Goal: Information Seeking & Learning: Learn about a topic

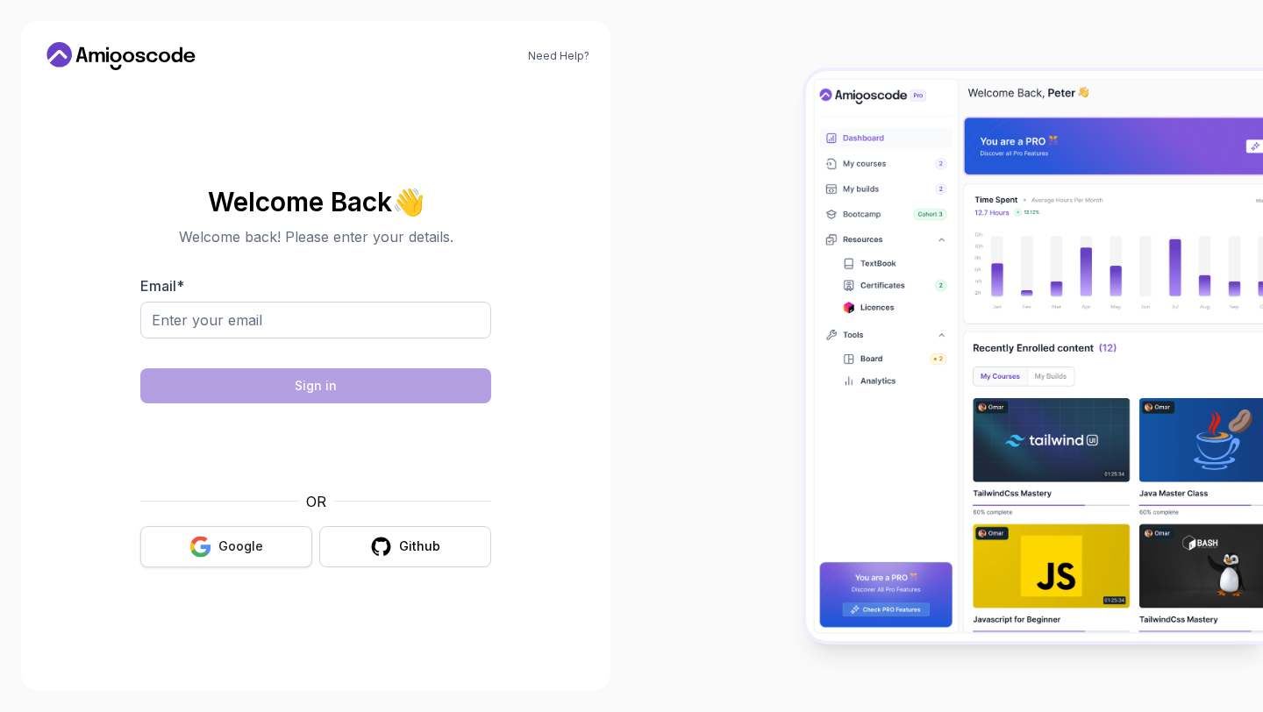
click at [257, 543] on div "Google" at bounding box center [240, 547] width 45 height 18
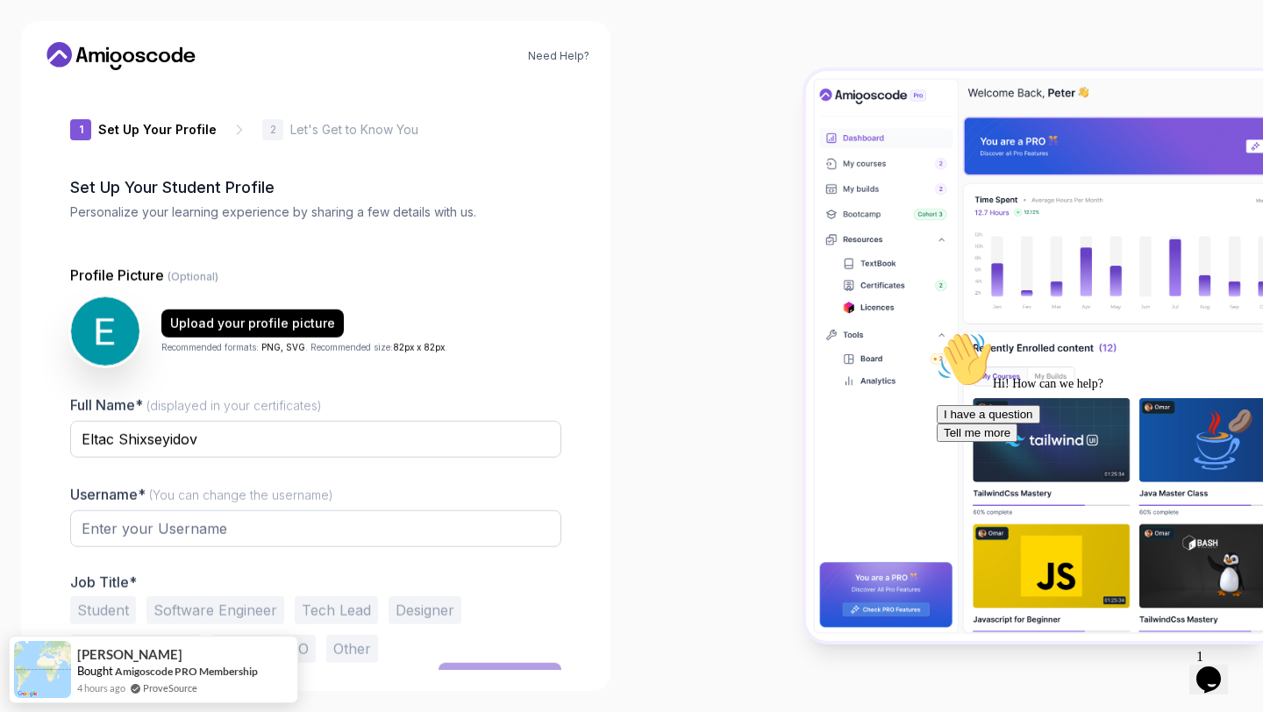
click at [937, 332] on icon "Chat attention grabber" at bounding box center [937, 332] width 0 height 0
type input "silentlynx87e0a"
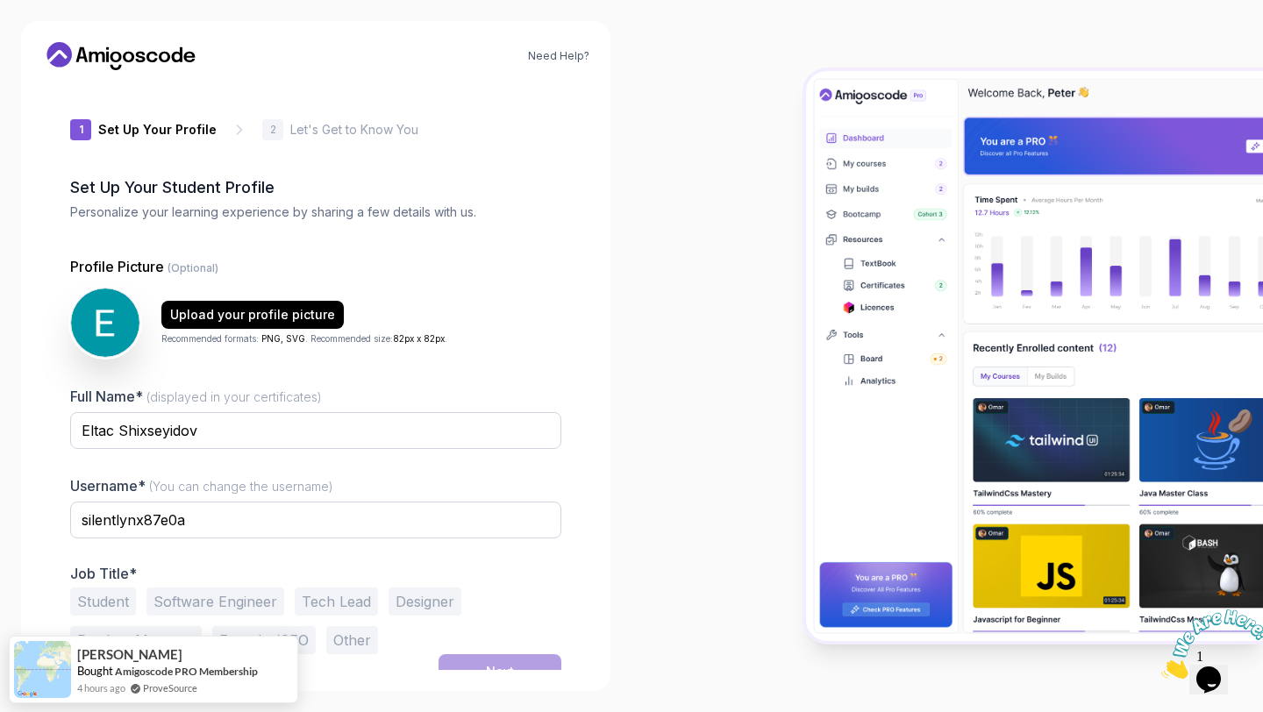
scroll to position [19, 0]
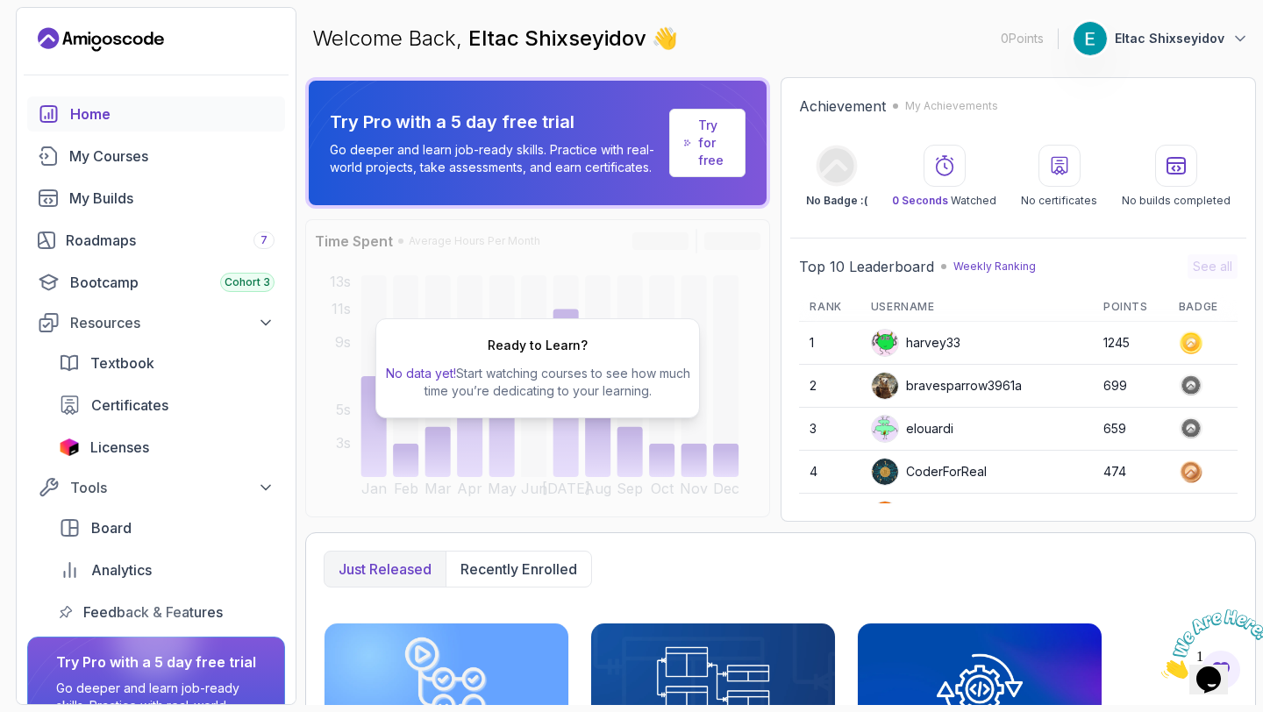
click at [1132, 40] on p "Eltac Shixseyidov" at bounding box center [1170, 39] width 110 height 18
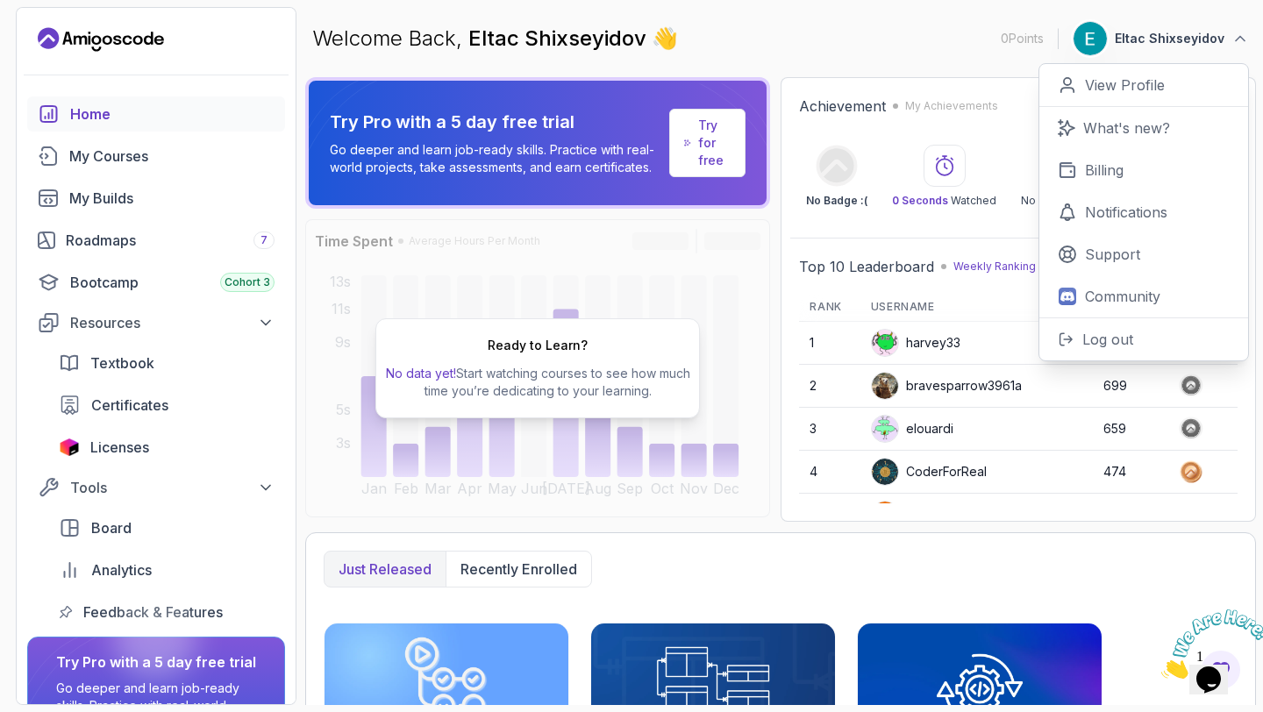
click at [1131, 39] on p "Eltac Shixseyidov" at bounding box center [1170, 39] width 110 height 18
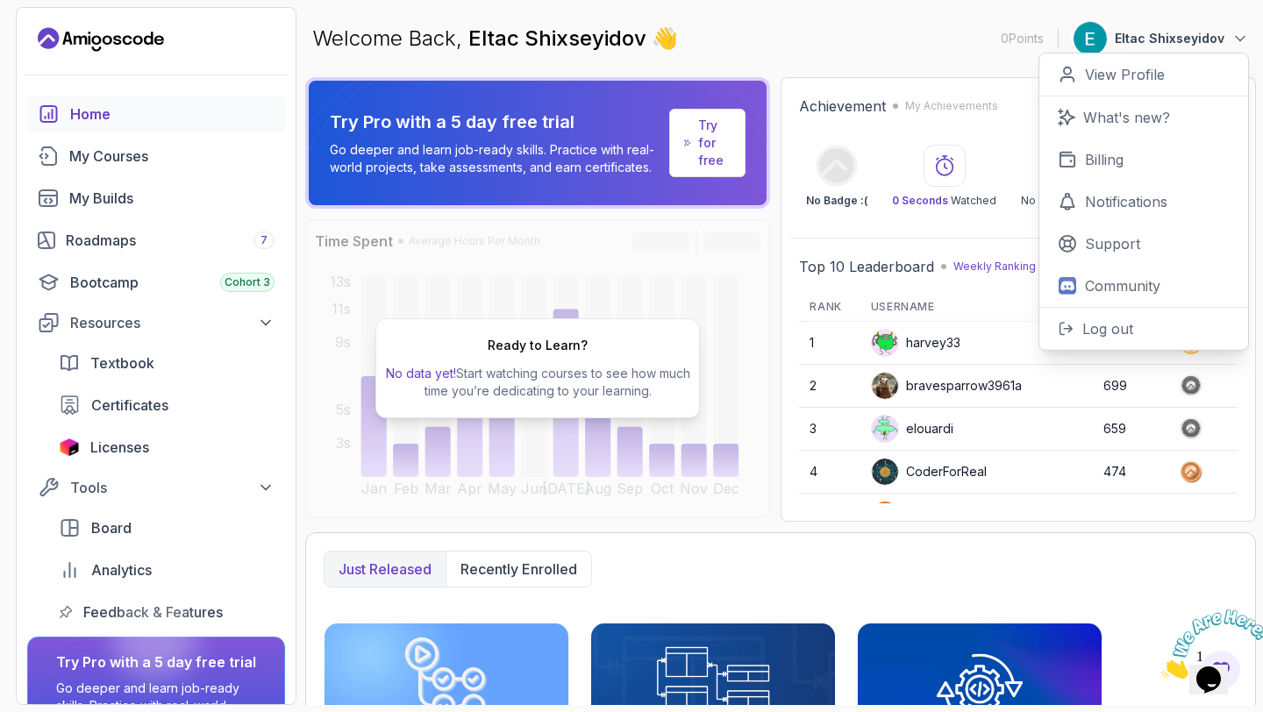
click at [1131, 39] on p "Eltac Shixseyidov" at bounding box center [1170, 39] width 110 height 18
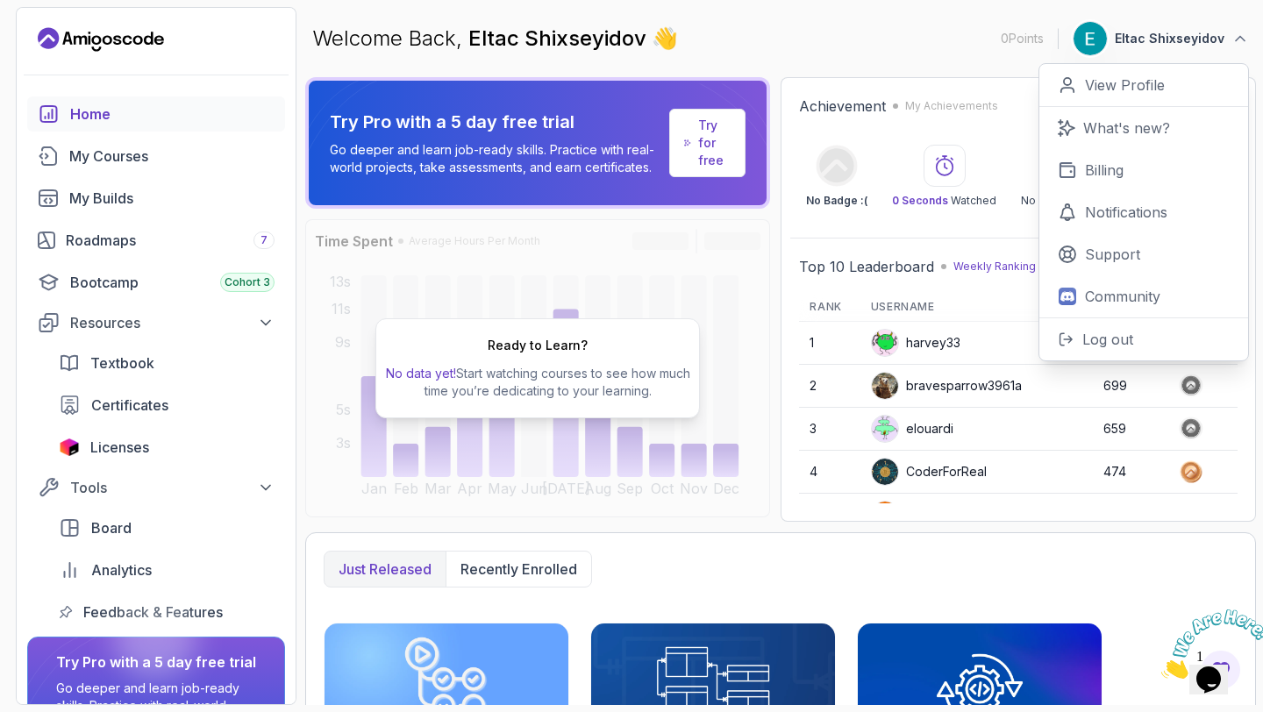
click at [1131, 39] on p "Eltac Shixseyidov" at bounding box center [1170, 39] width 110 height 18
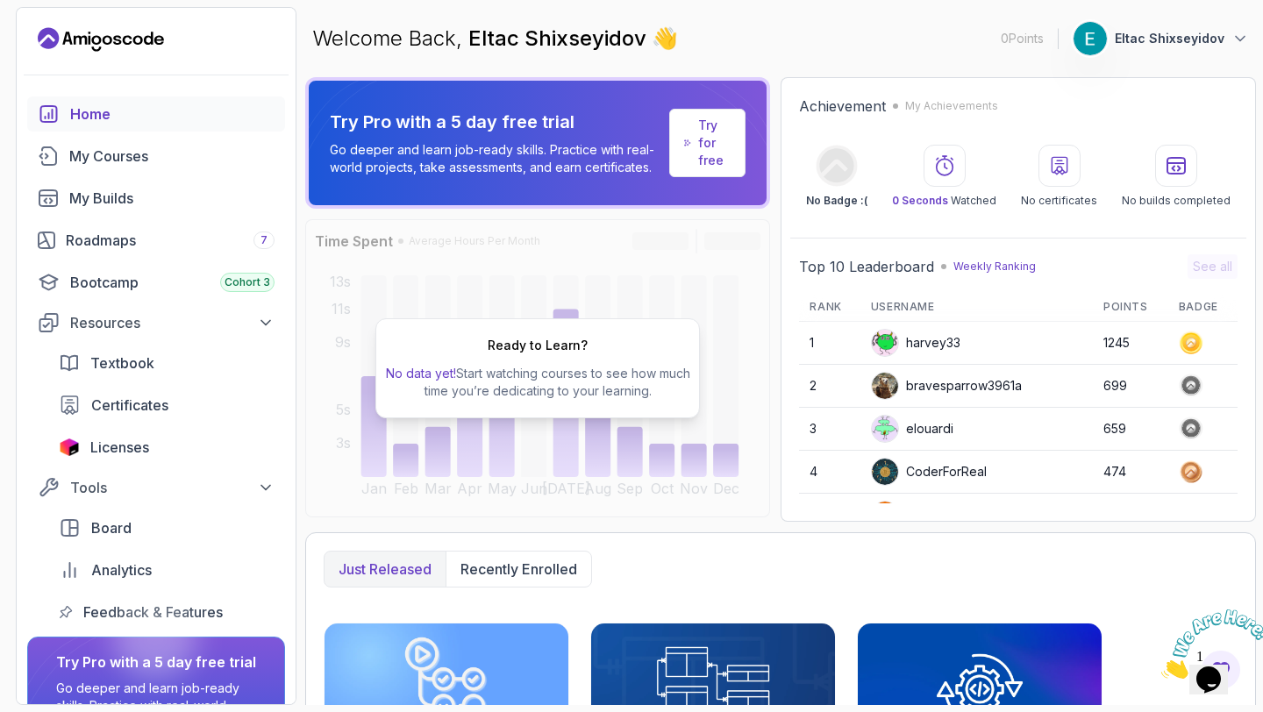
click at [1130, 39] on p "Eltac Shixseyidov" at bounding box center [1170, 39] width 110 height 18
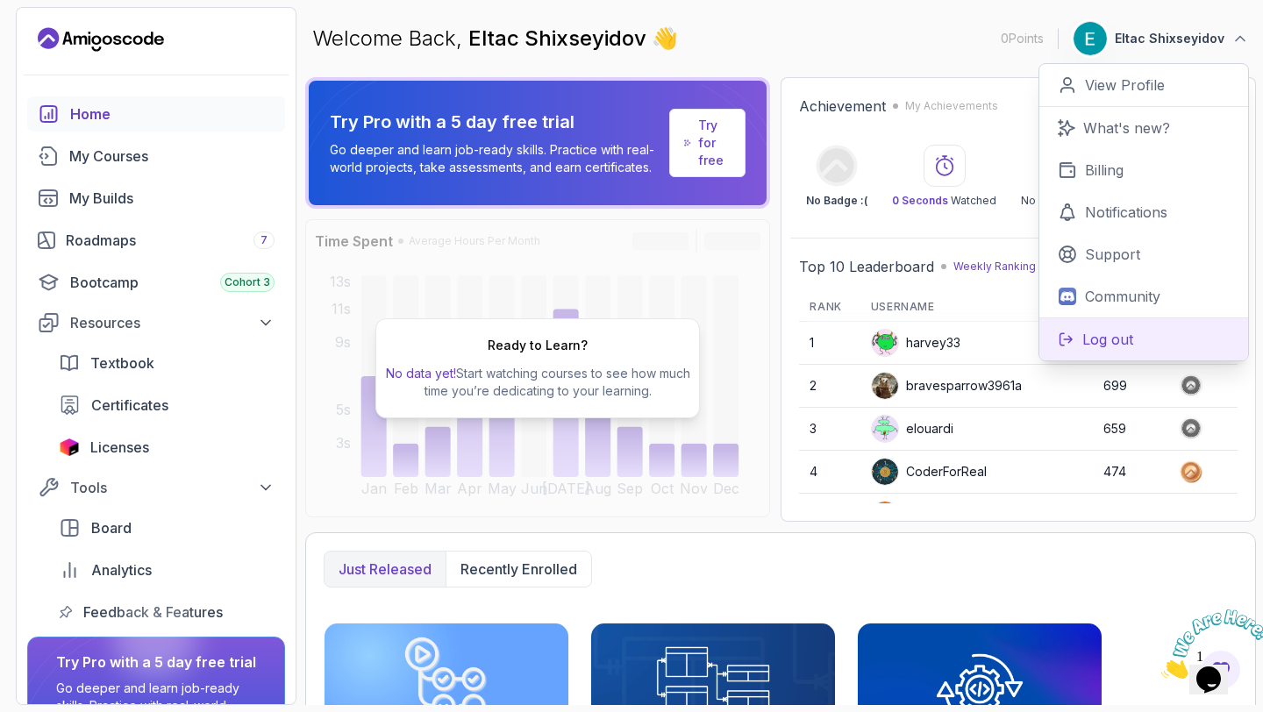
click at [1097, 336] on p "Log out" at bounding box center [1107, 339] width 51 height 21
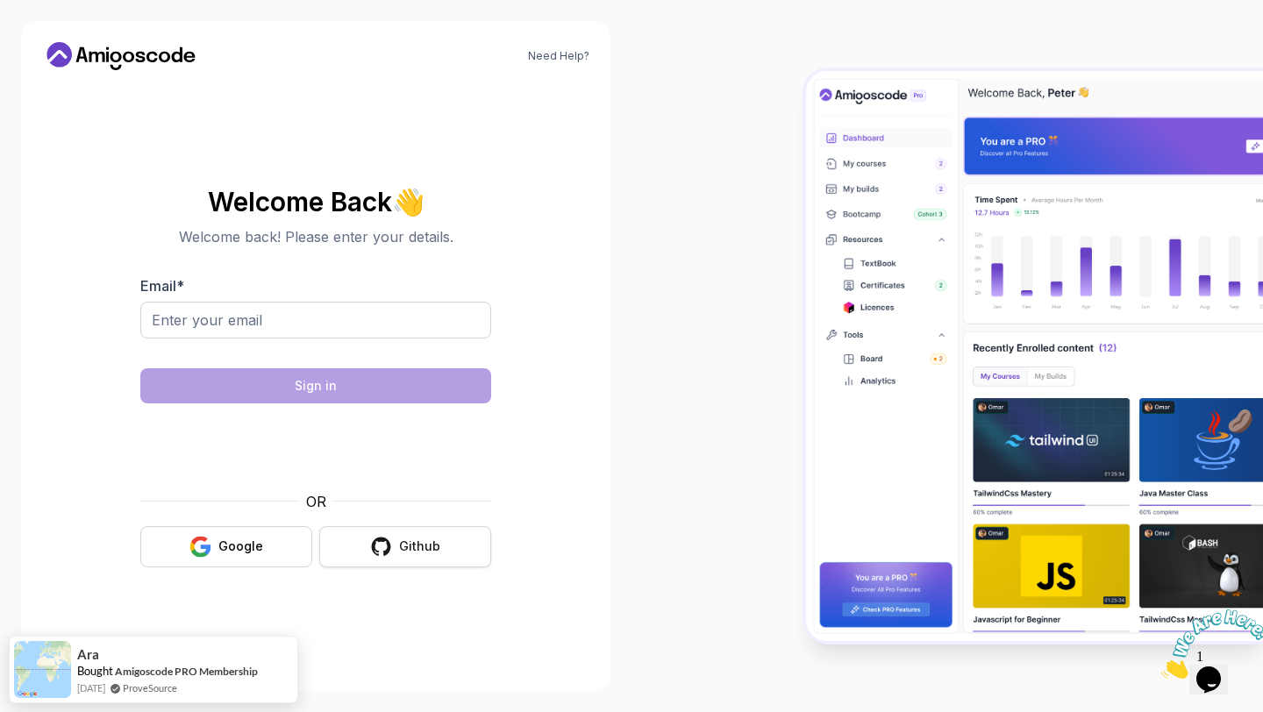
click at [404, 556] on button "Github" at bounding box center [405, 546] width 172 height 41
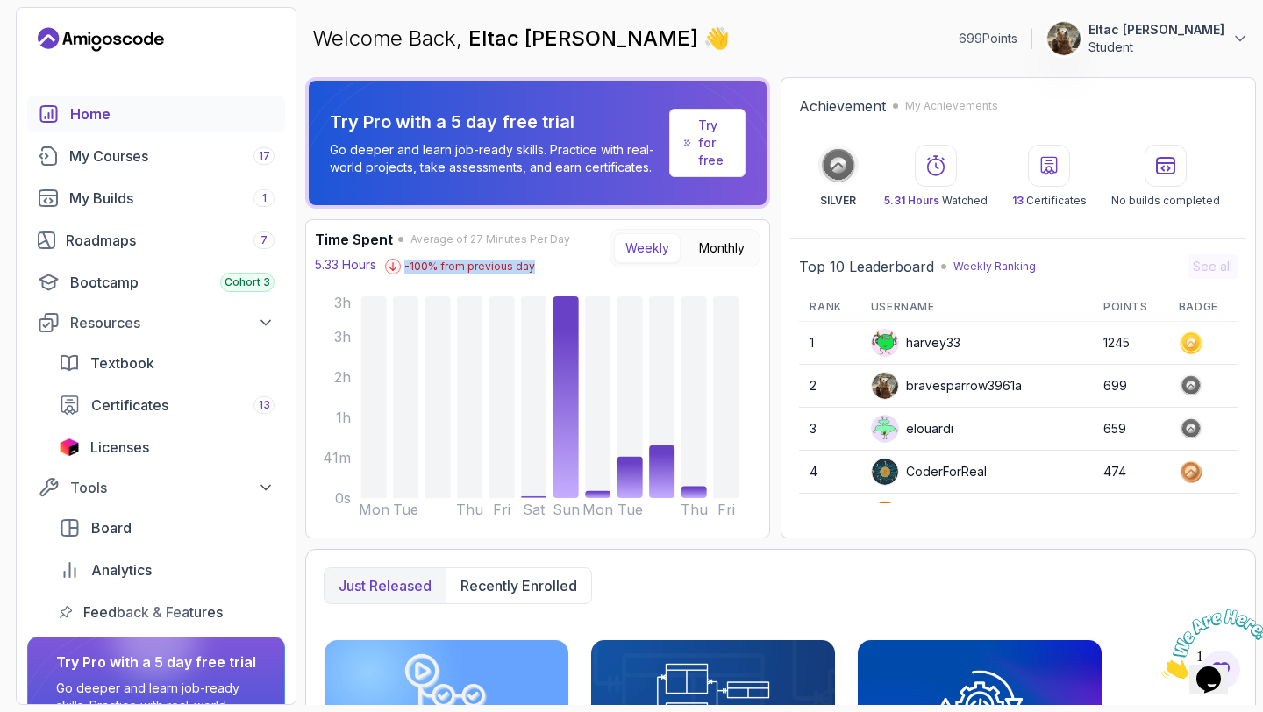
drag, startPoint x: 397, startPoint y: 264, endPoint x: 548, endPoint y: 263, distance: 150.9
click at [548, 263] on div "5.33 Hours -100 % from previous day" at bounding box center [442, 264] width 255 height 19
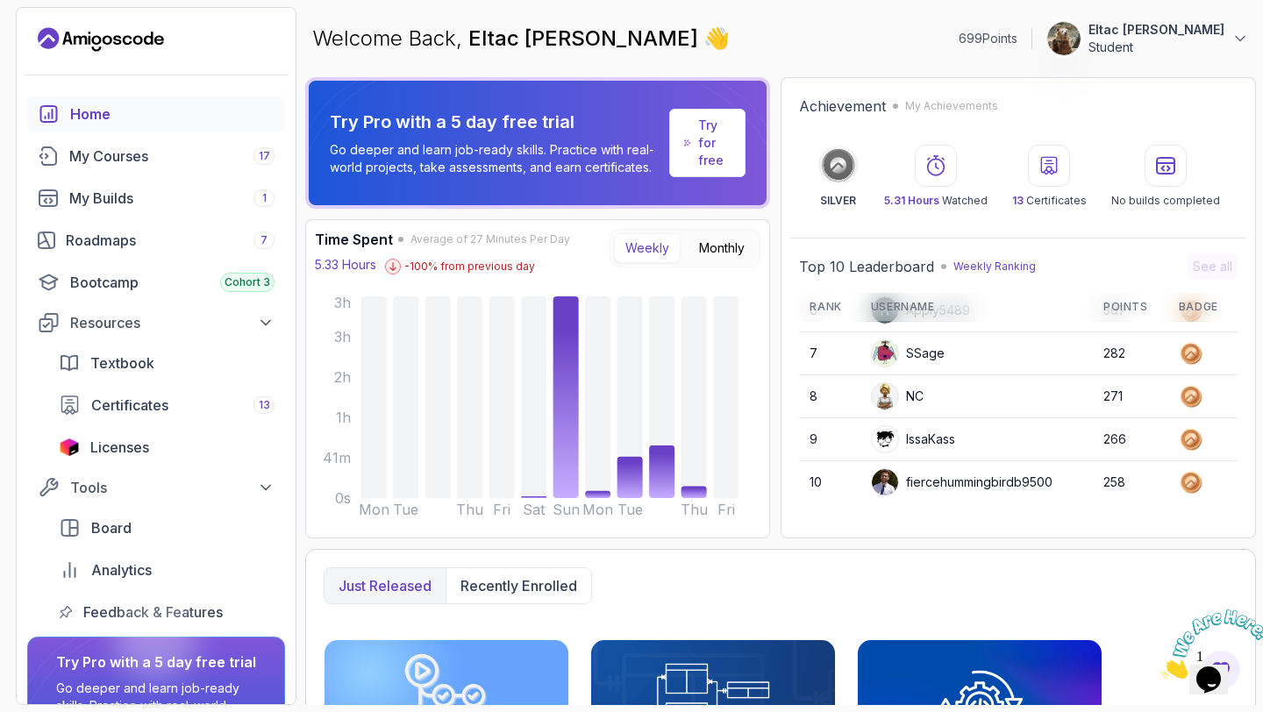
click at [714, 170] on link "Try for free" at bounding box center [707, 143] width 76 height 68
click at [711, 153] on p "Try for free" at bounding box center [714, 143] width 32 height 53
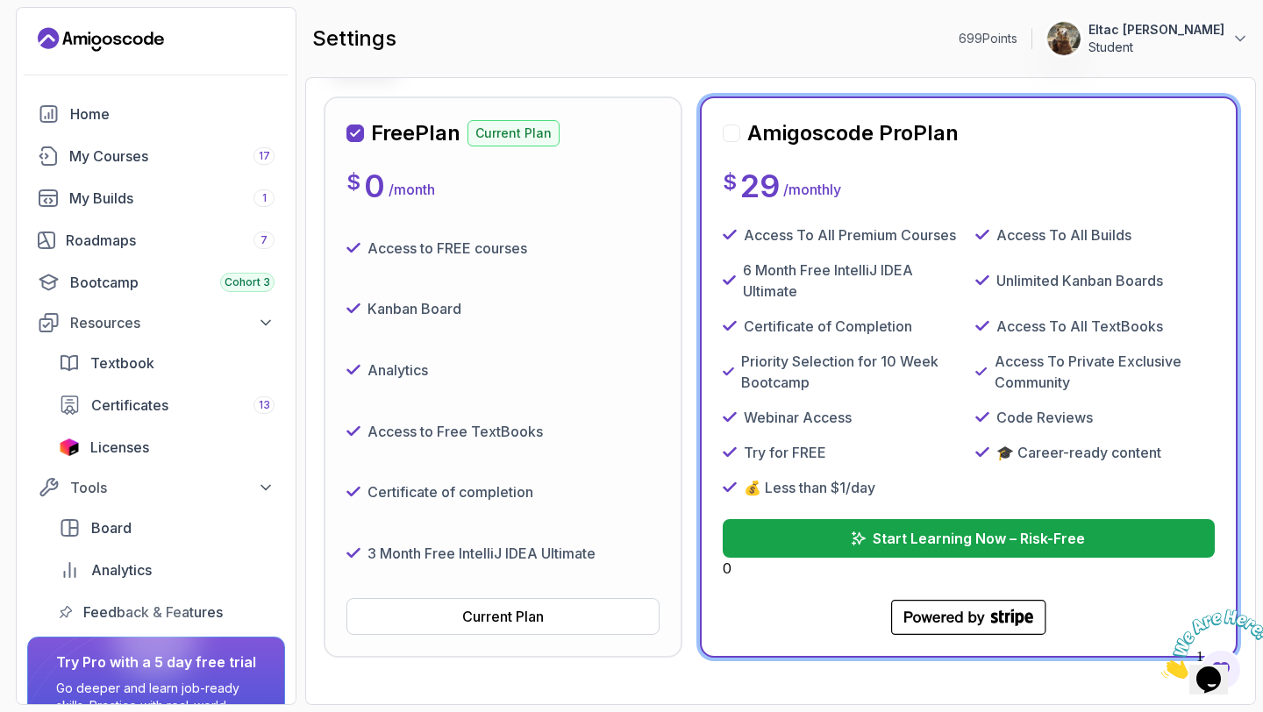
scroll to position [232, 0]
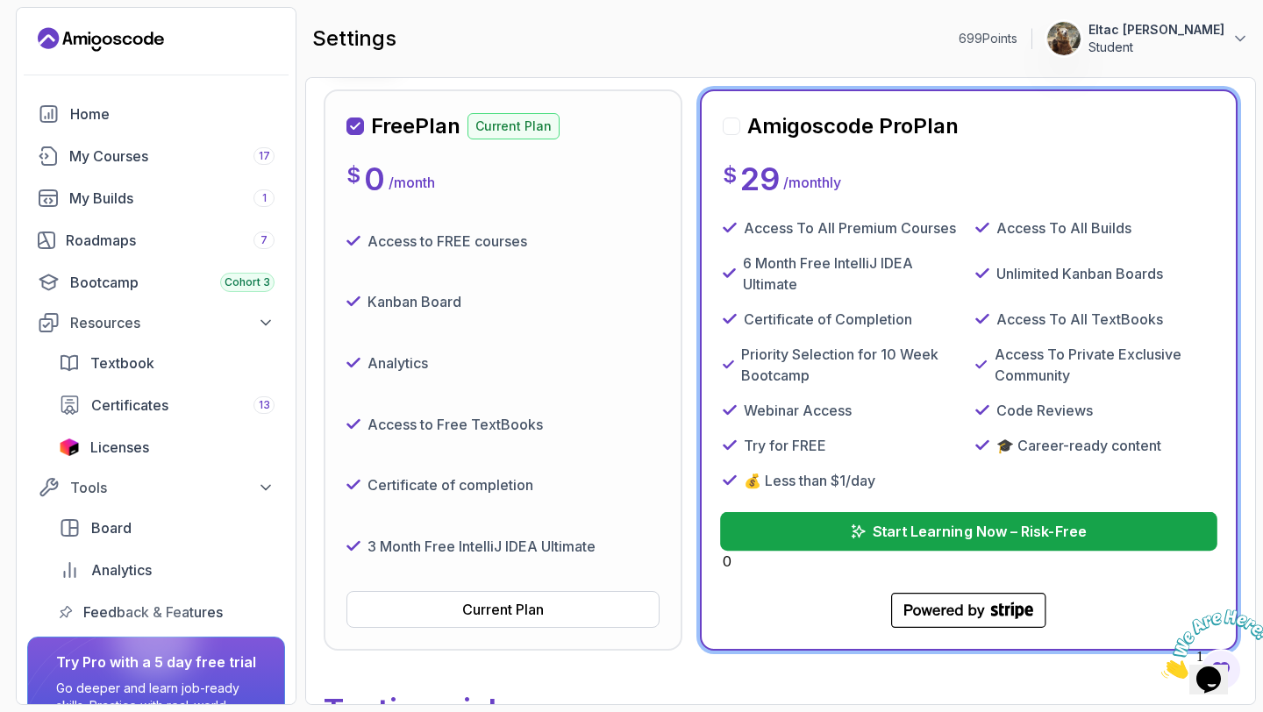
click at [908, 535] on p "Start Learning Now – Risk-Free" at bounding box center [979, 531] width 214 height 21
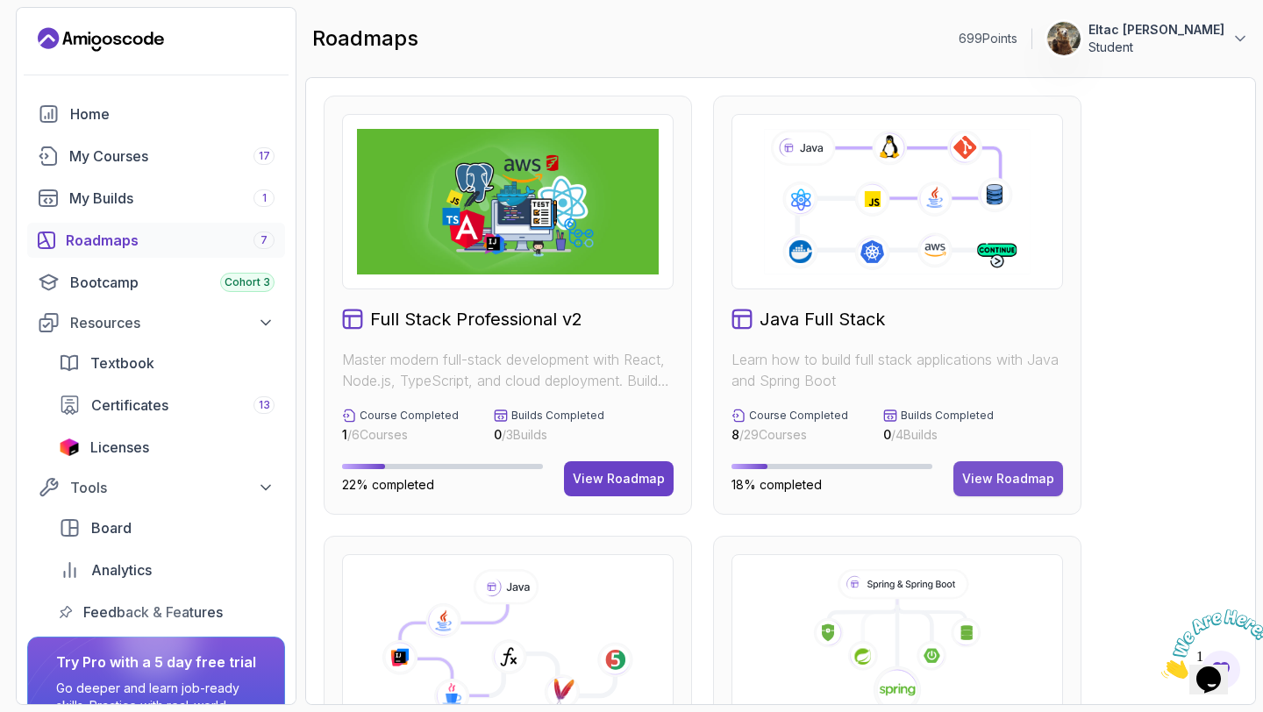
click at [998, 482] on div "View Roadmap" at bounding box center [1008, 479] width 92 height 18
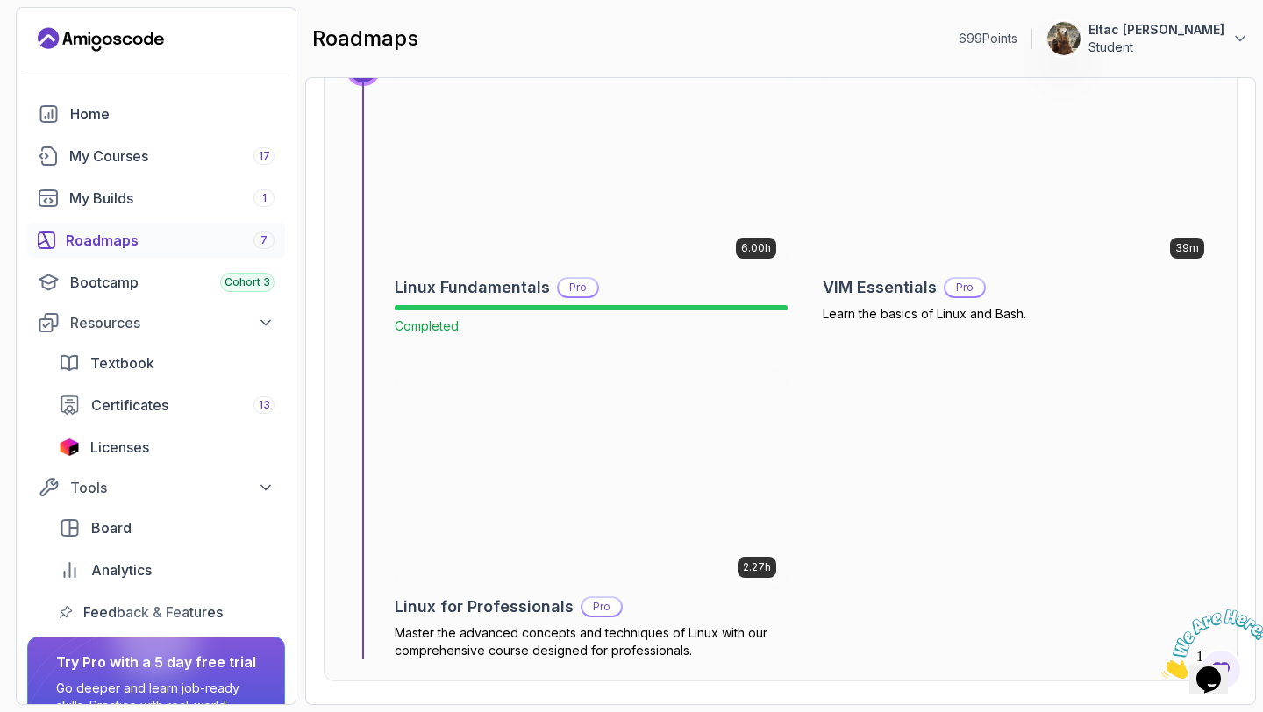
scroll to position [895, 0]
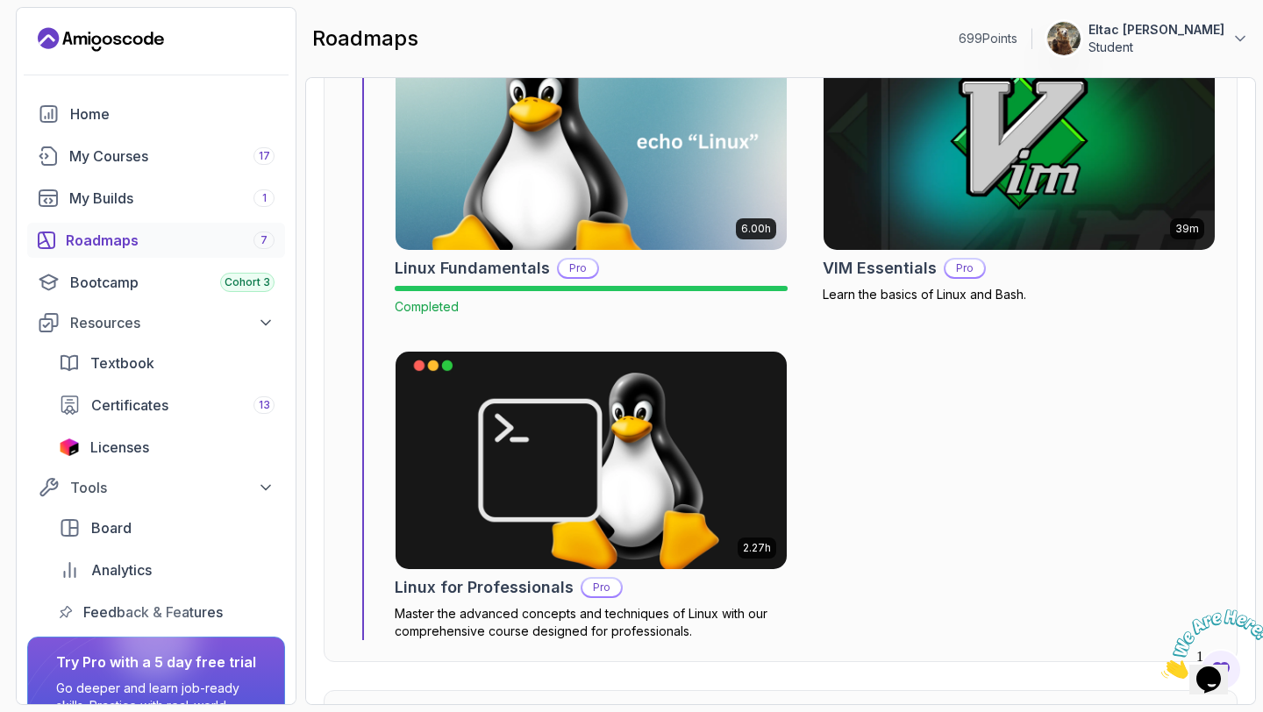
click at [926, 268] on h2 "VIM Essentials" at bounding box center [880, 268] width 114 height 25
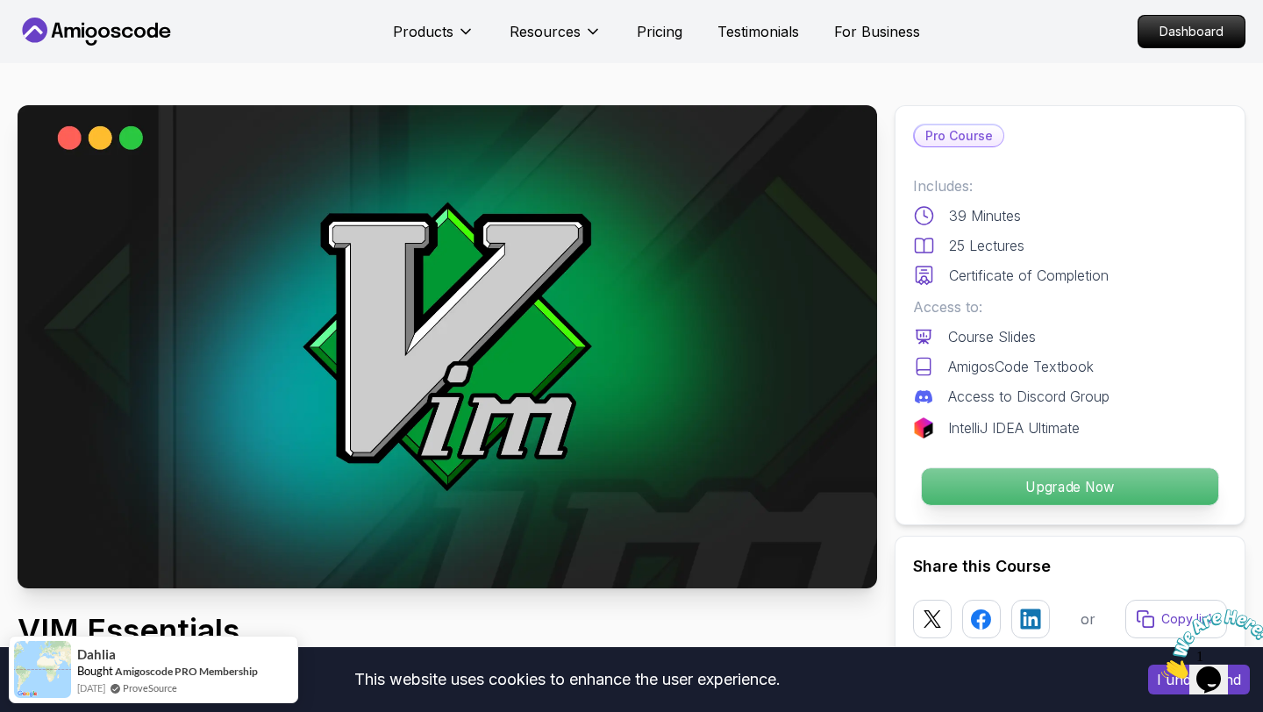
click at [975, 496] on p "Upgrade Now" at bounding box center [1070, 486] width 296 height 37
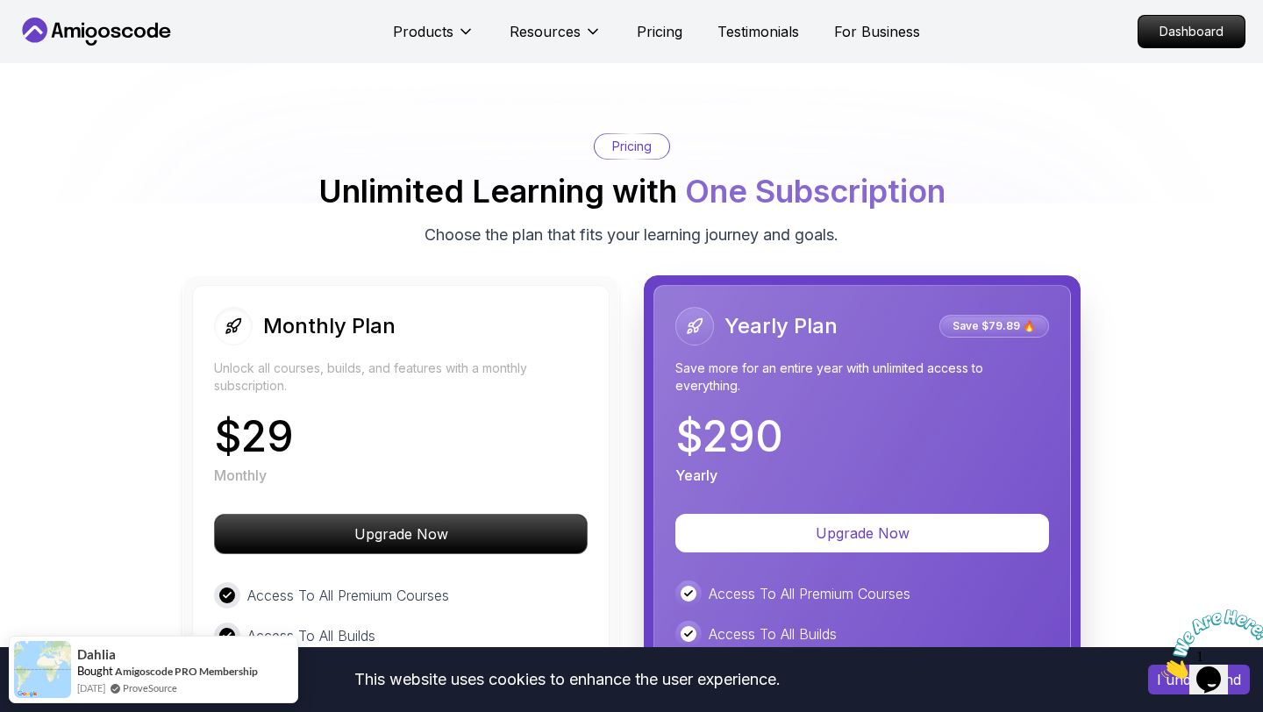
scroll to position [2761, 0]
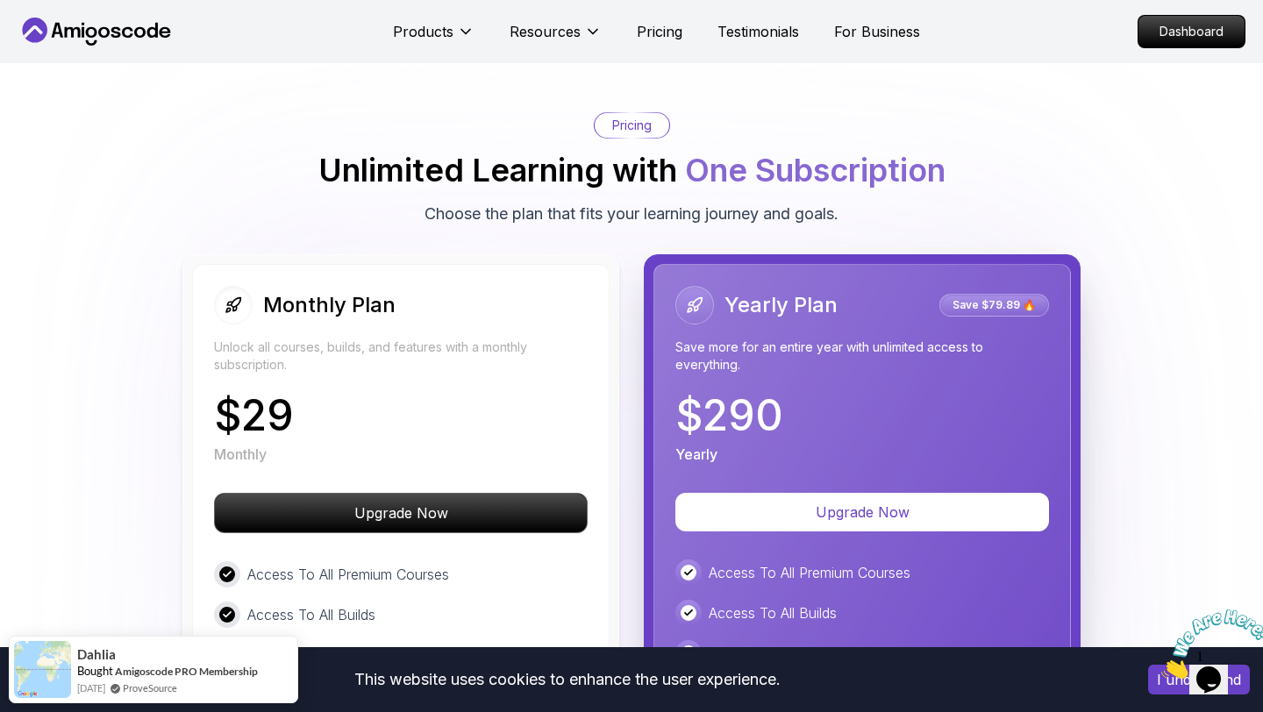
click at [879, 210] on body "This website uses cookies to enhance the user experience. I understand Products…" at bounding box center [631, 407] width 1263 height 6337
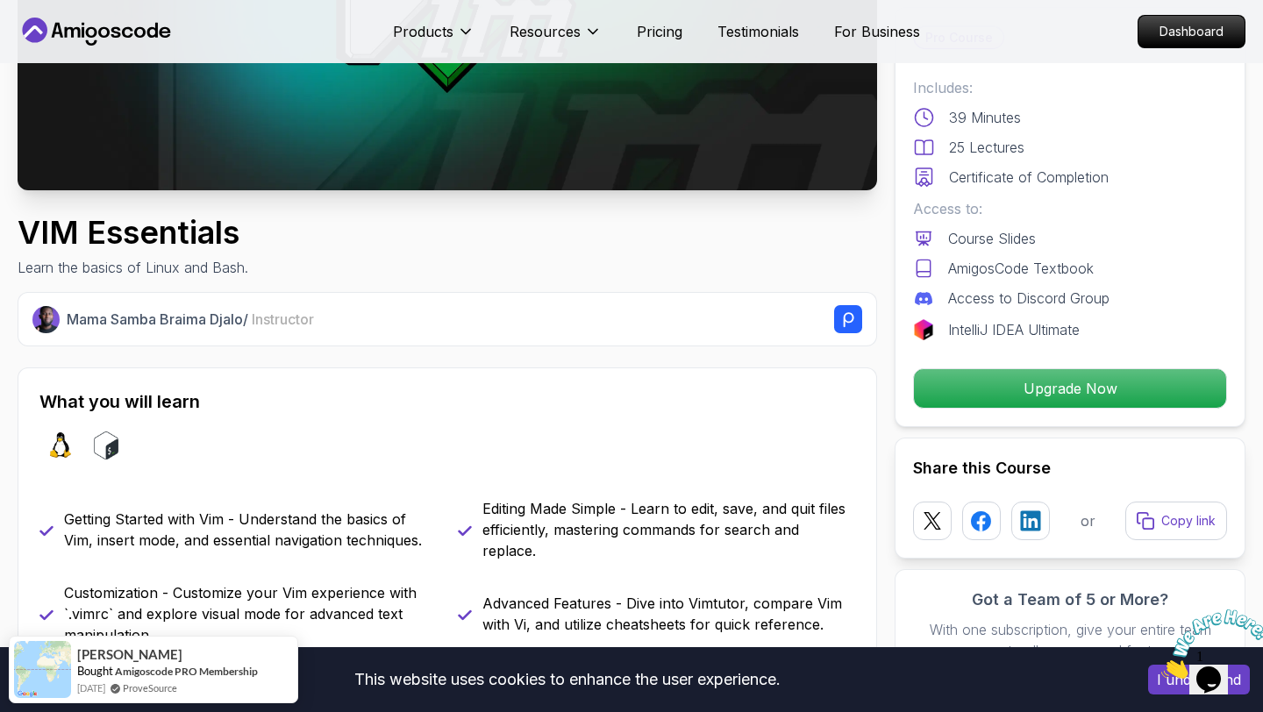
scroll to position [0, 0]
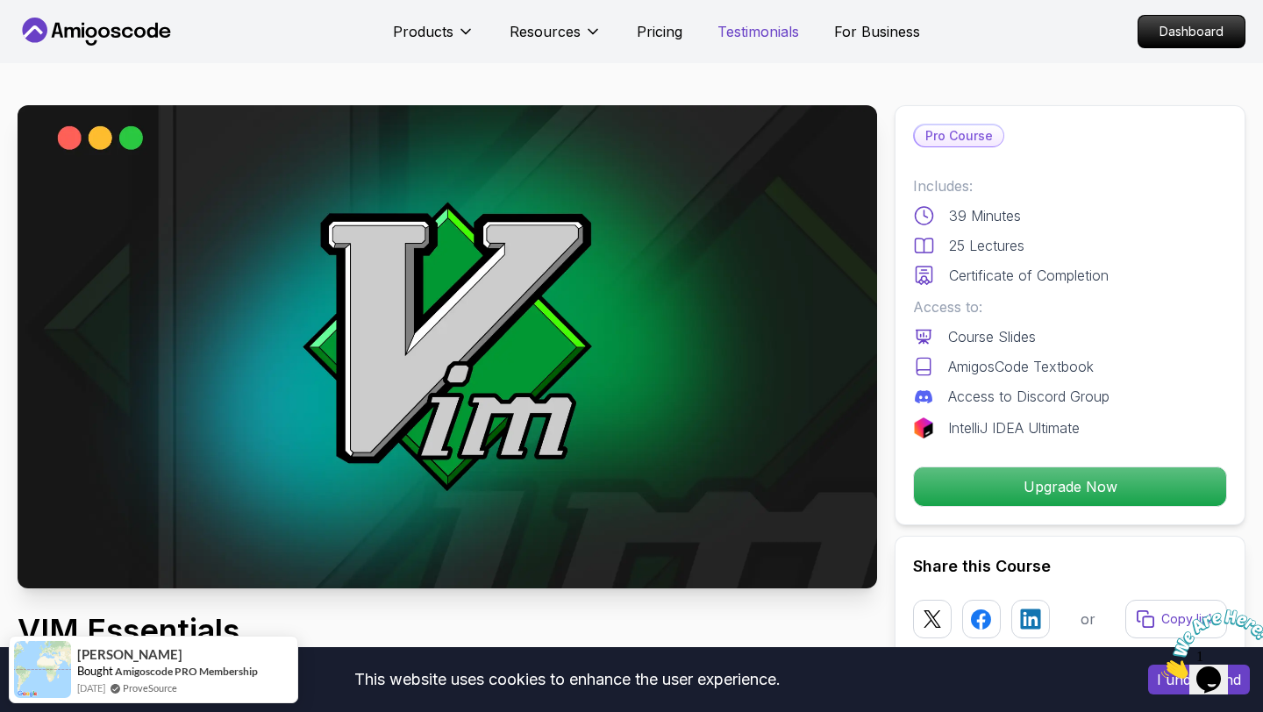
click at [757, 35] on p "Testimonials" at bounding box center [759, 31] width 82 height 21
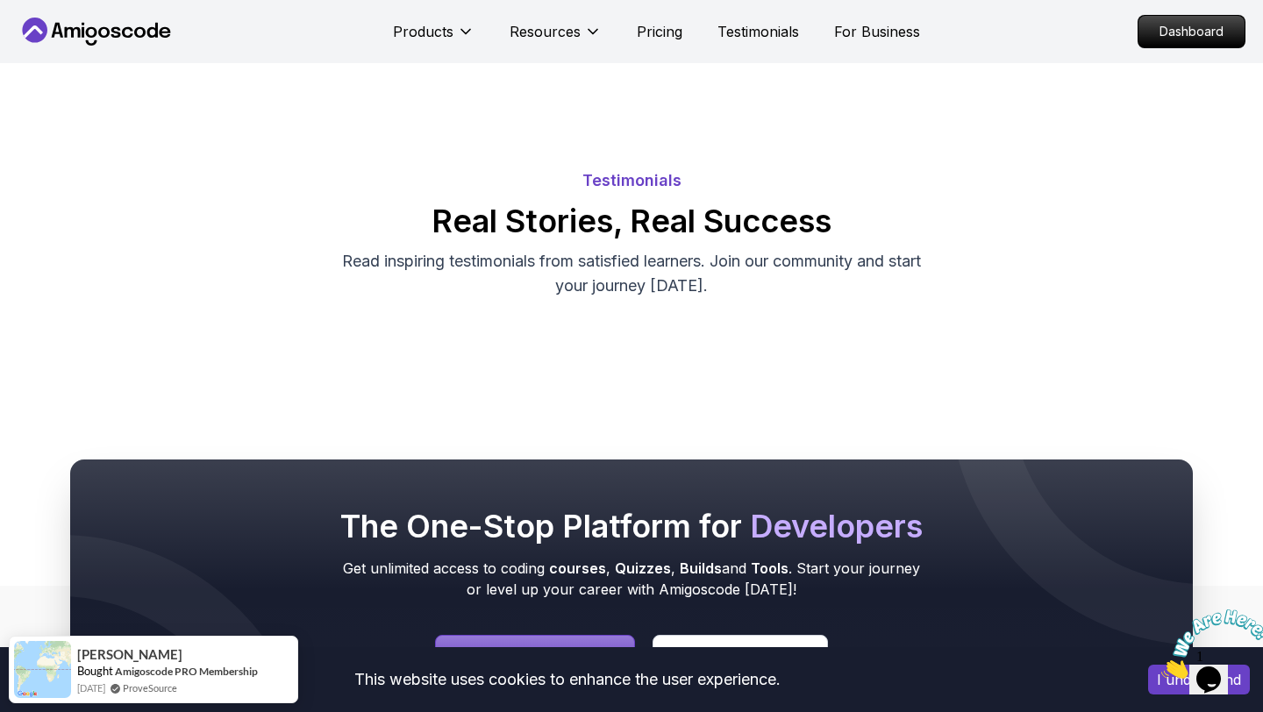
click at [52, 31] on icon at bounding box center [97, 32] width 158 height 28
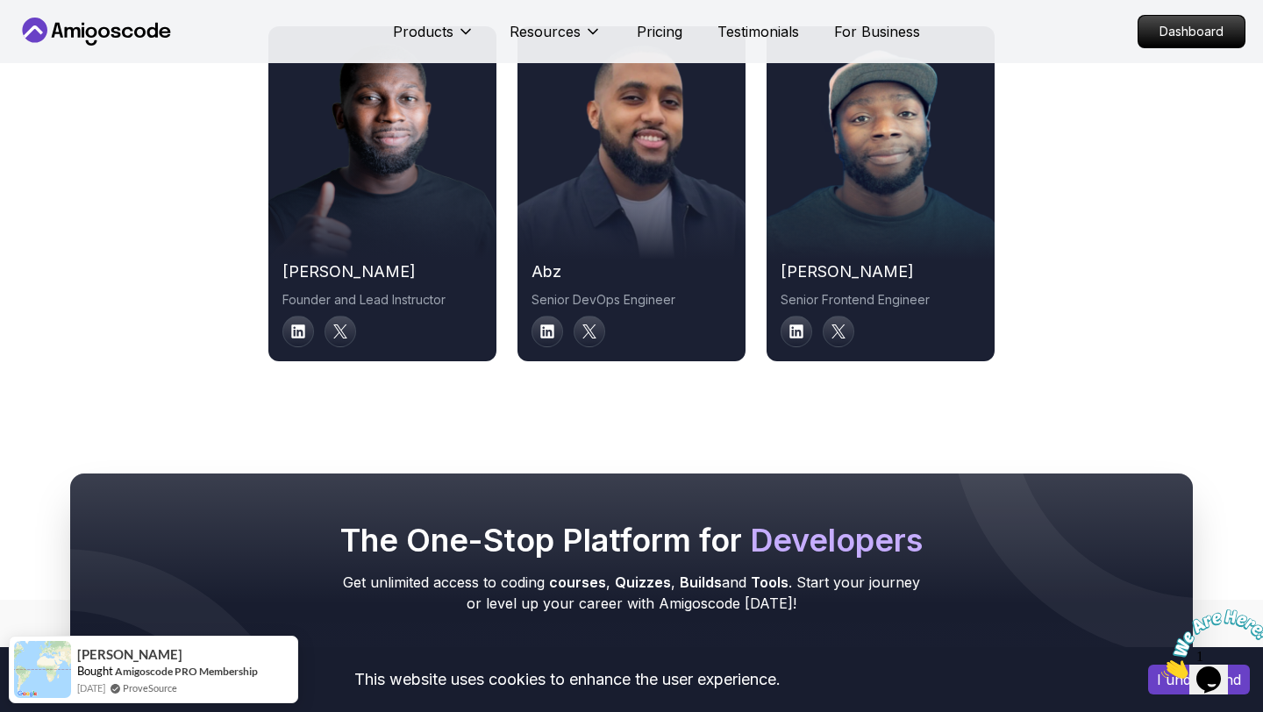
scroll to position [8974, 0]
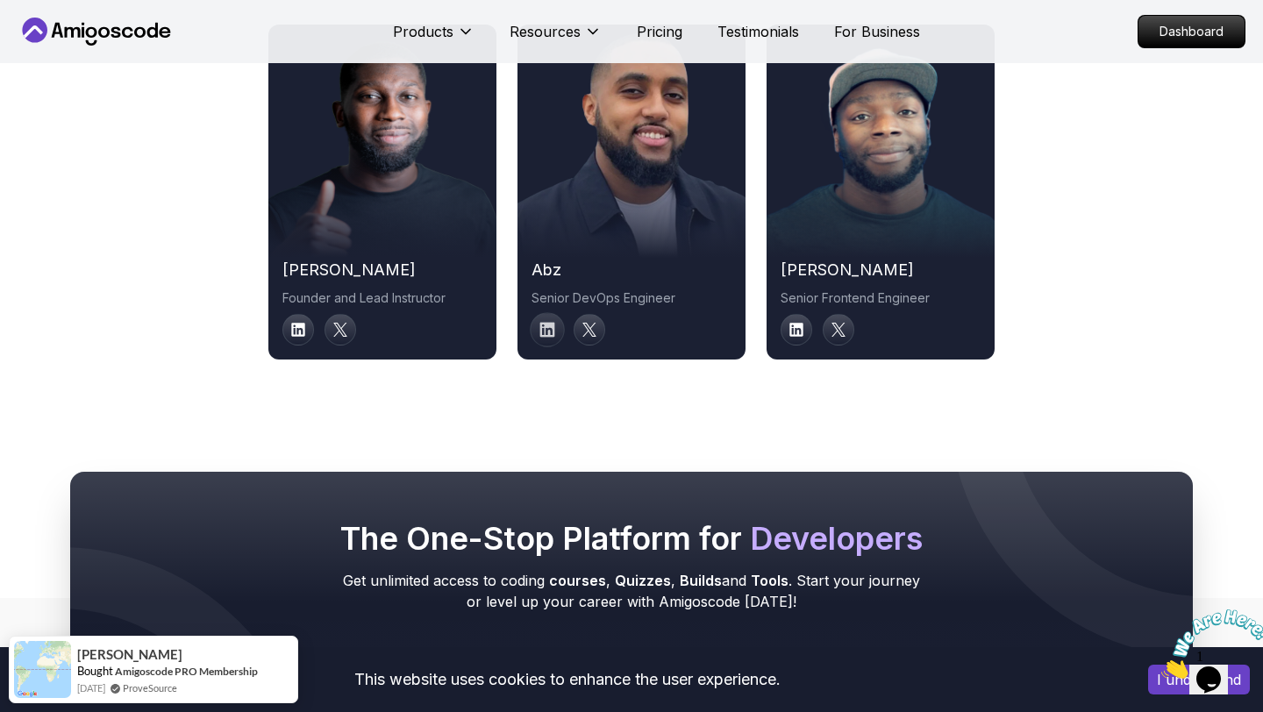
click at [548, 337] on icon at bounding box center [547, 329] width 15 height 15
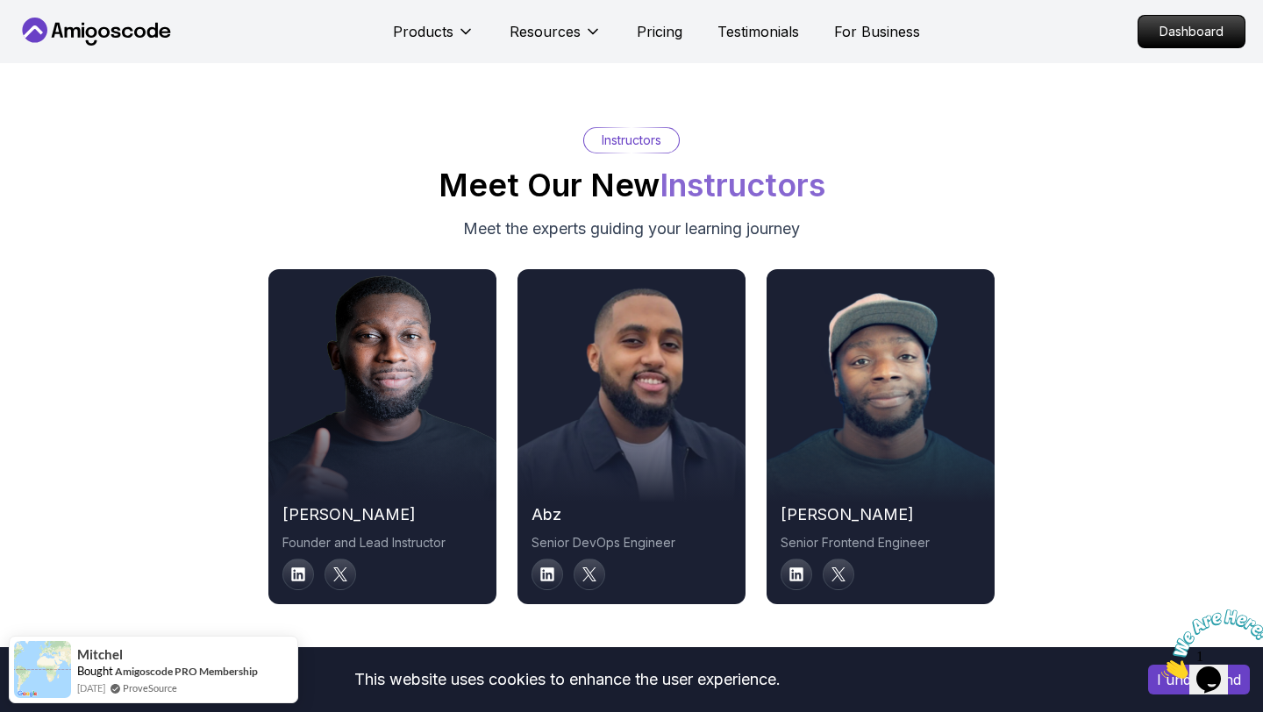
scroll to position [8723, 0]
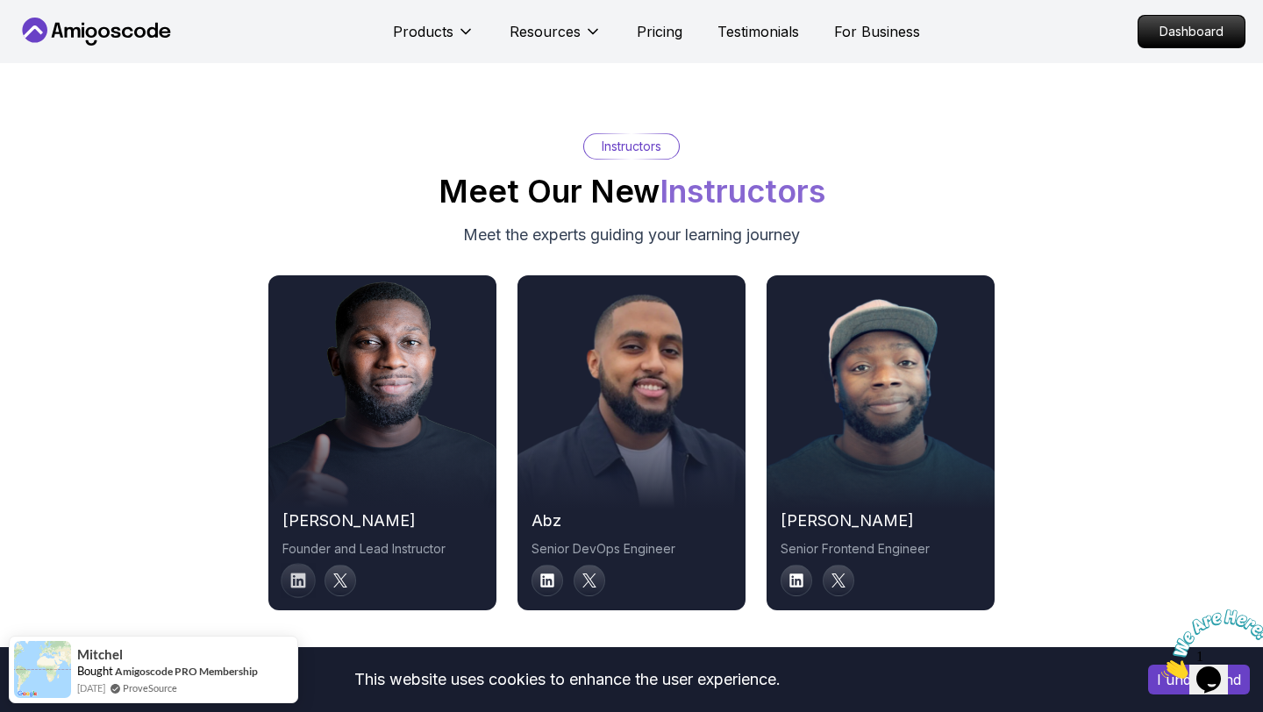
click at [302, 589] on icon at bounding box center [298, 581] width 16 height 16
